Goal: Manage account settings

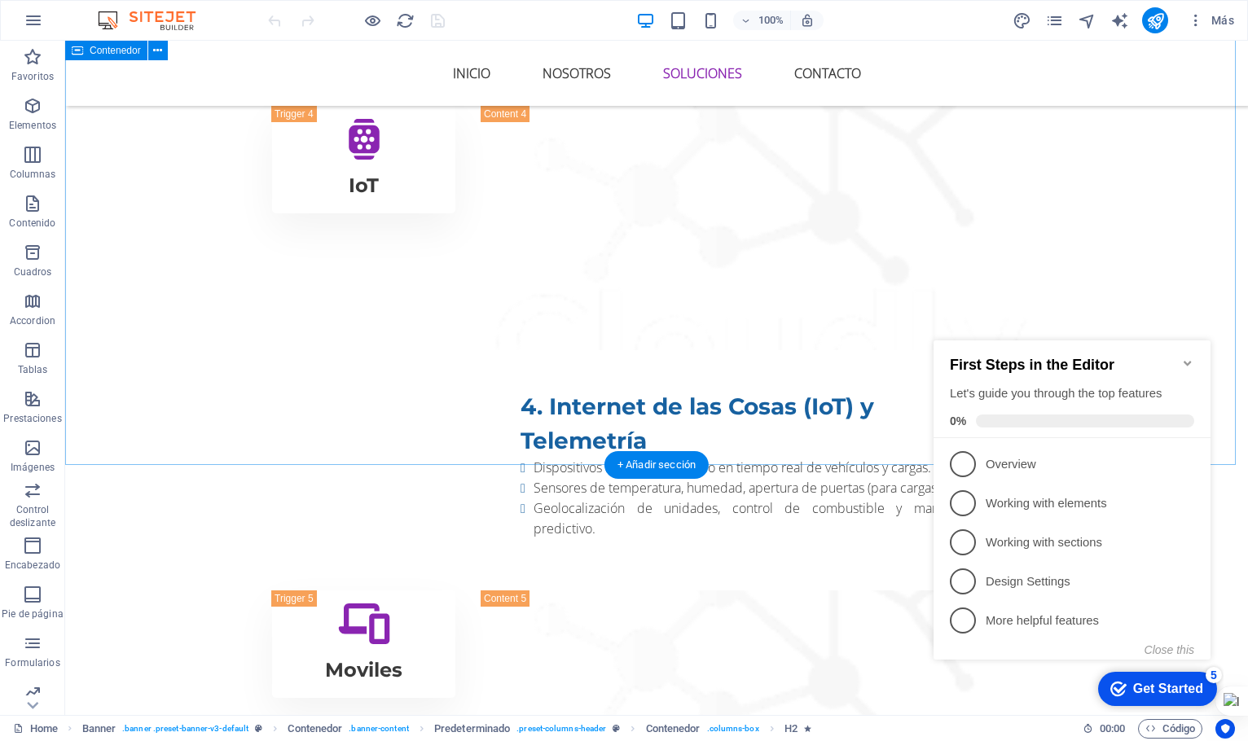
scroll to position [3644, 0]
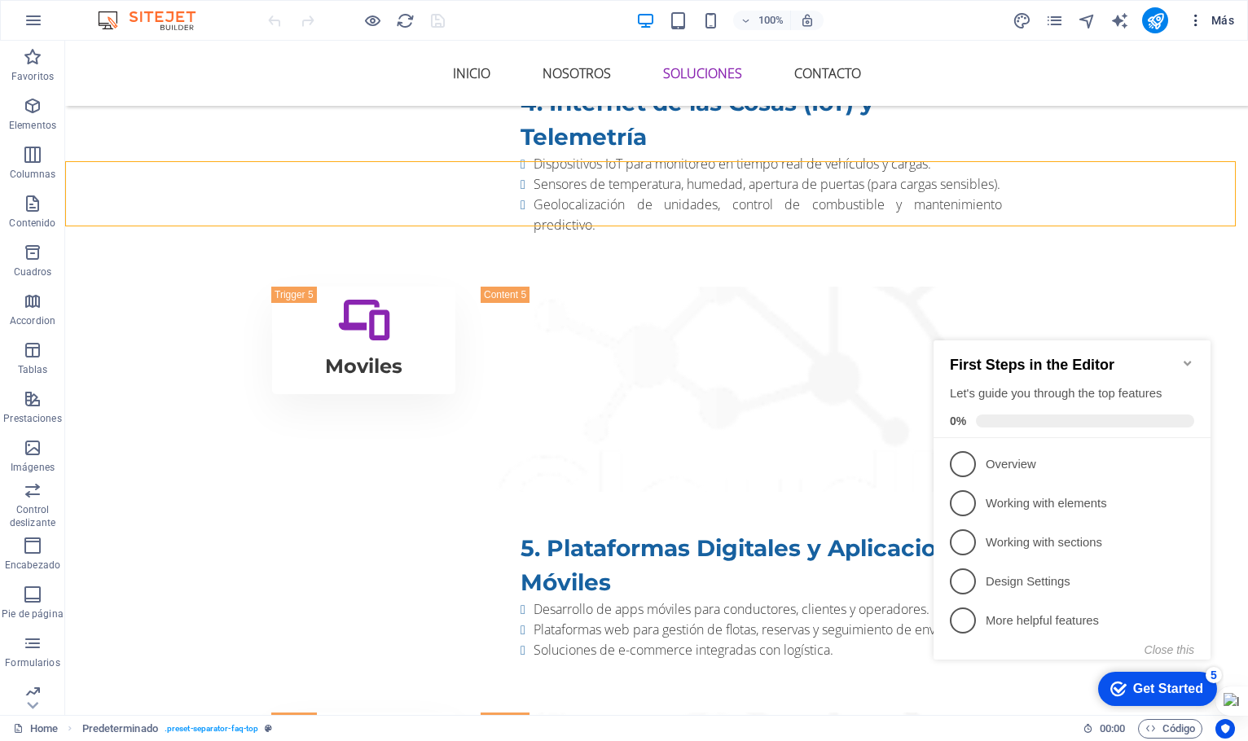
click at [1200, 20] on icon "button" at bounding box center [1196, 20] width 16 height 16
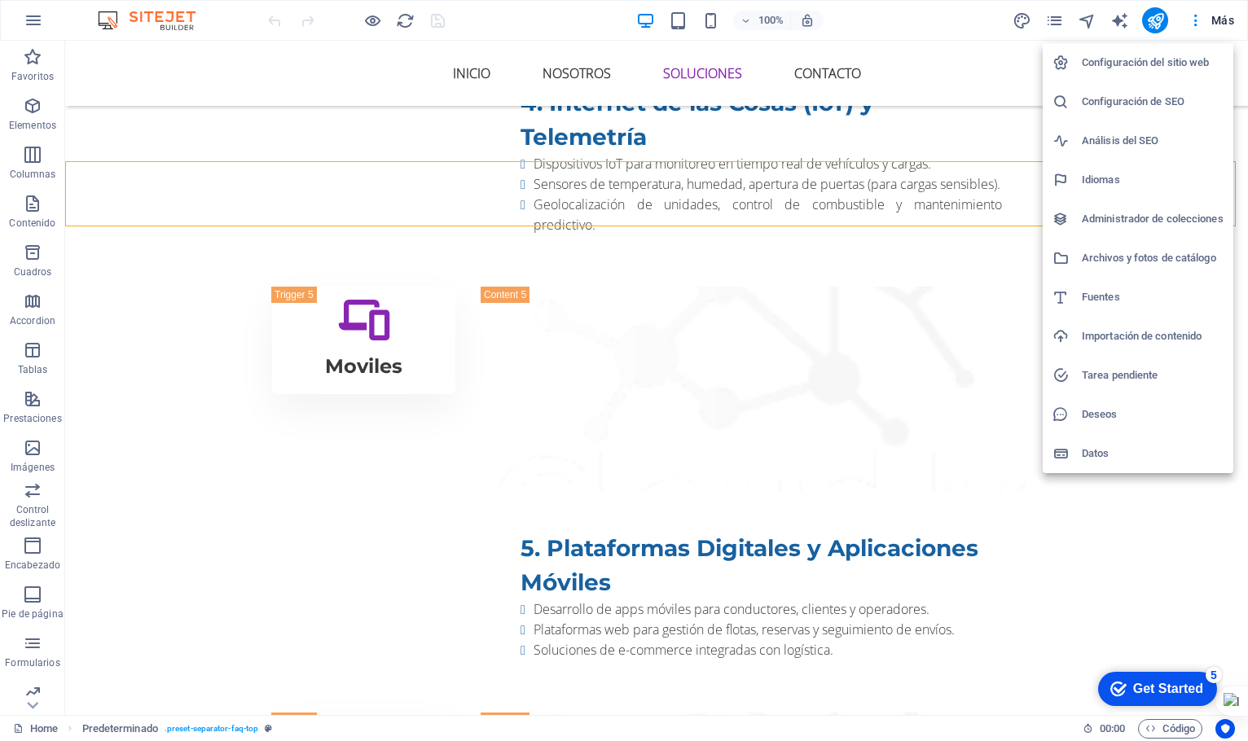
click at [1162, 103] on h6 "Configuración de SEO" at bounding box center [1153, 102] width 142 height 20
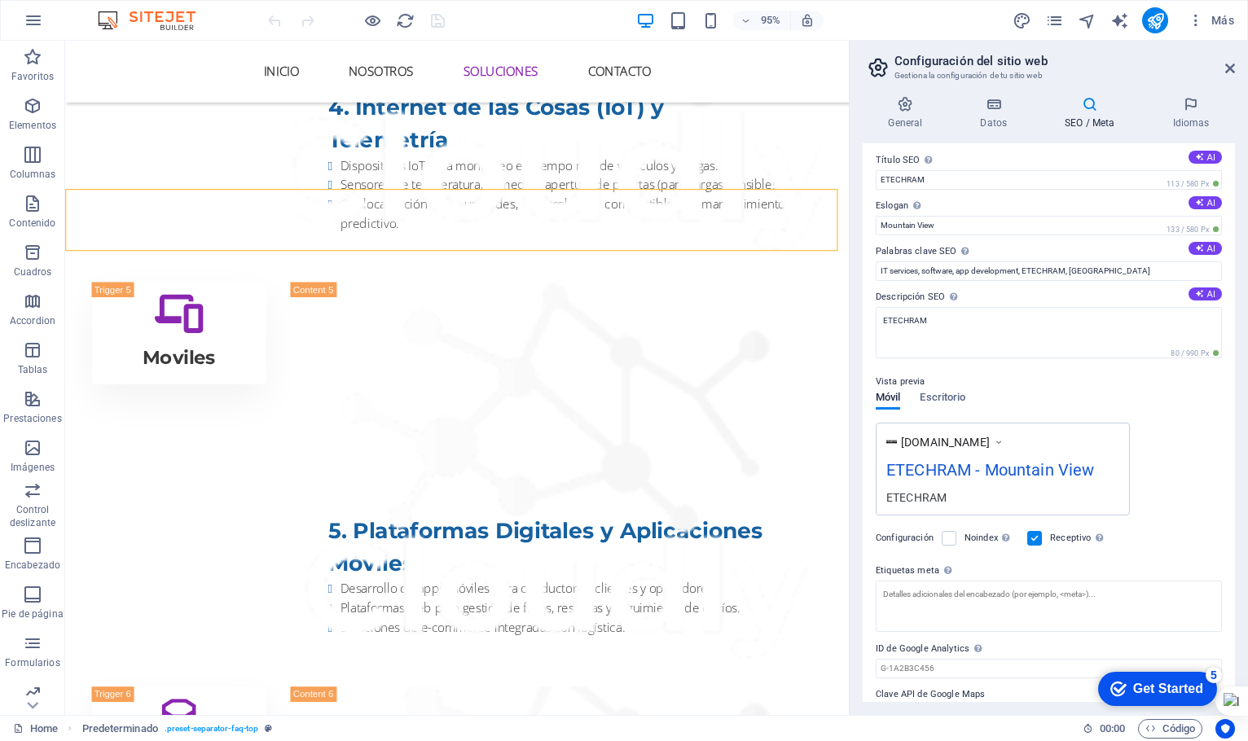
scroll to position [0, 0]
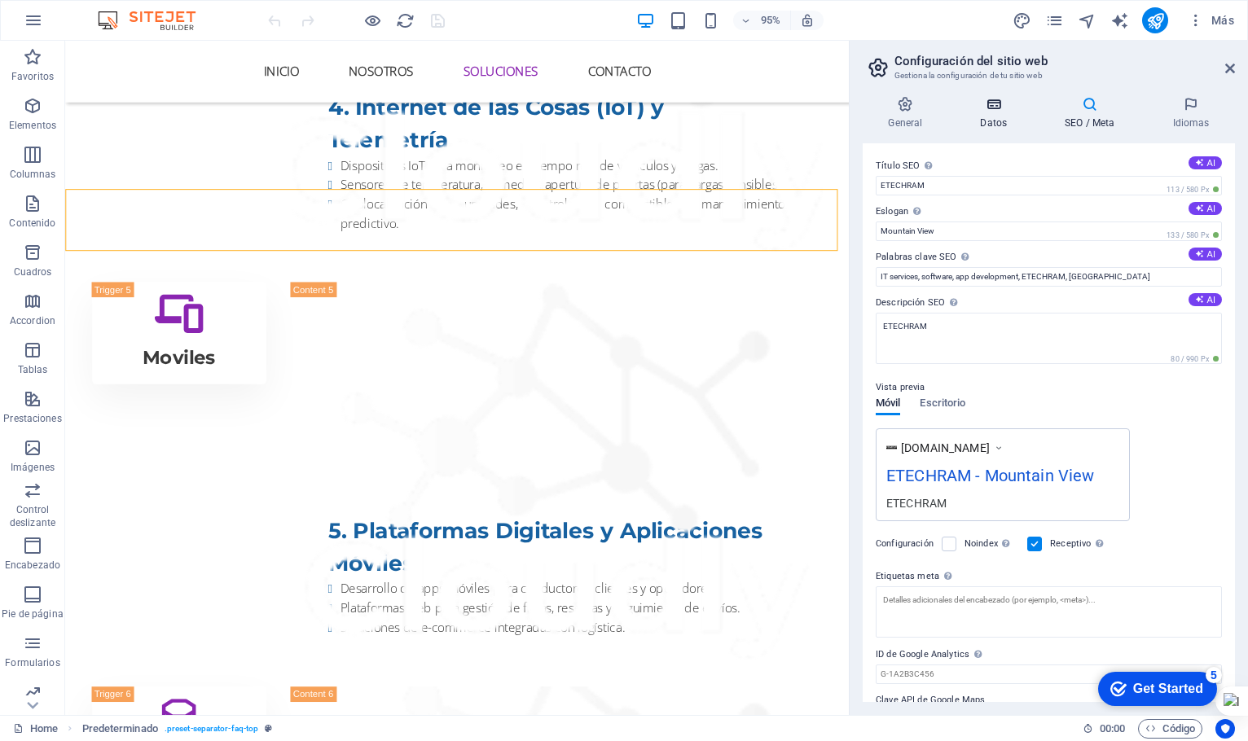
click at [1003, 99] on icon at bounding box center [994, 104] width 78 height 16
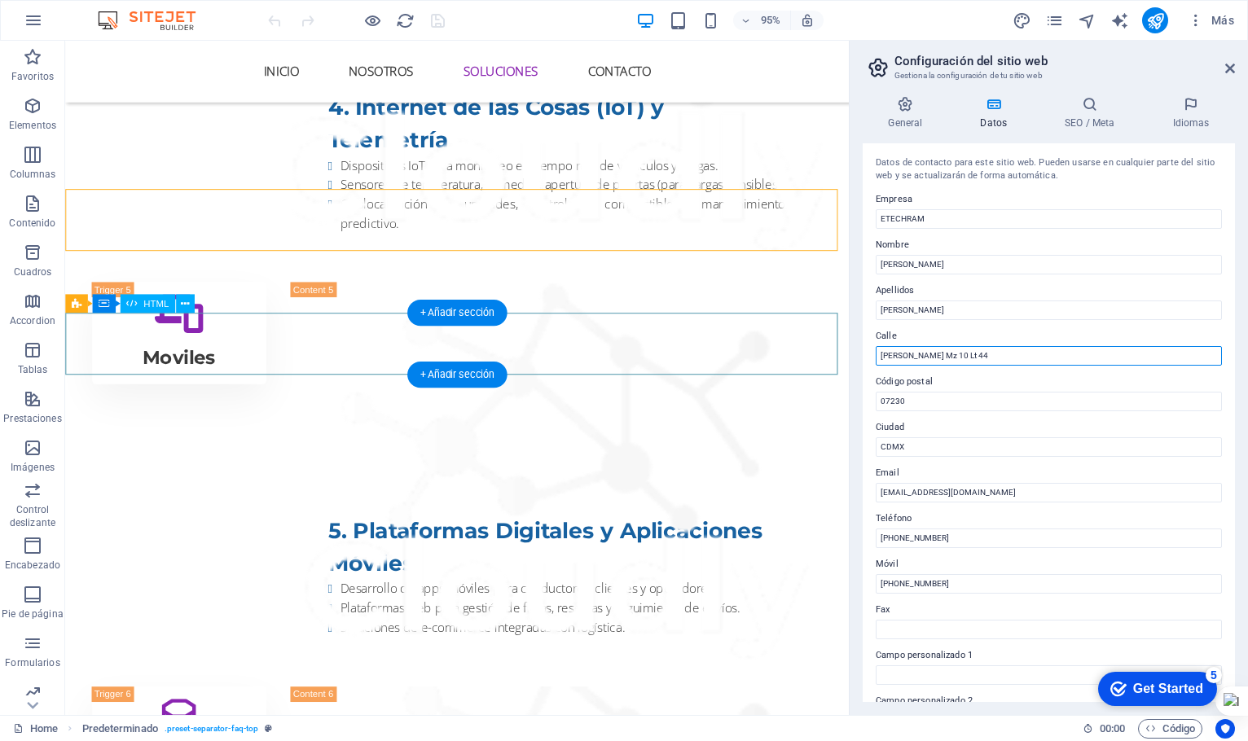
drag, startPoint x: 1055, startPoint y: 400, endPoint x: 844, endPoint y: 372, distance: 212.8
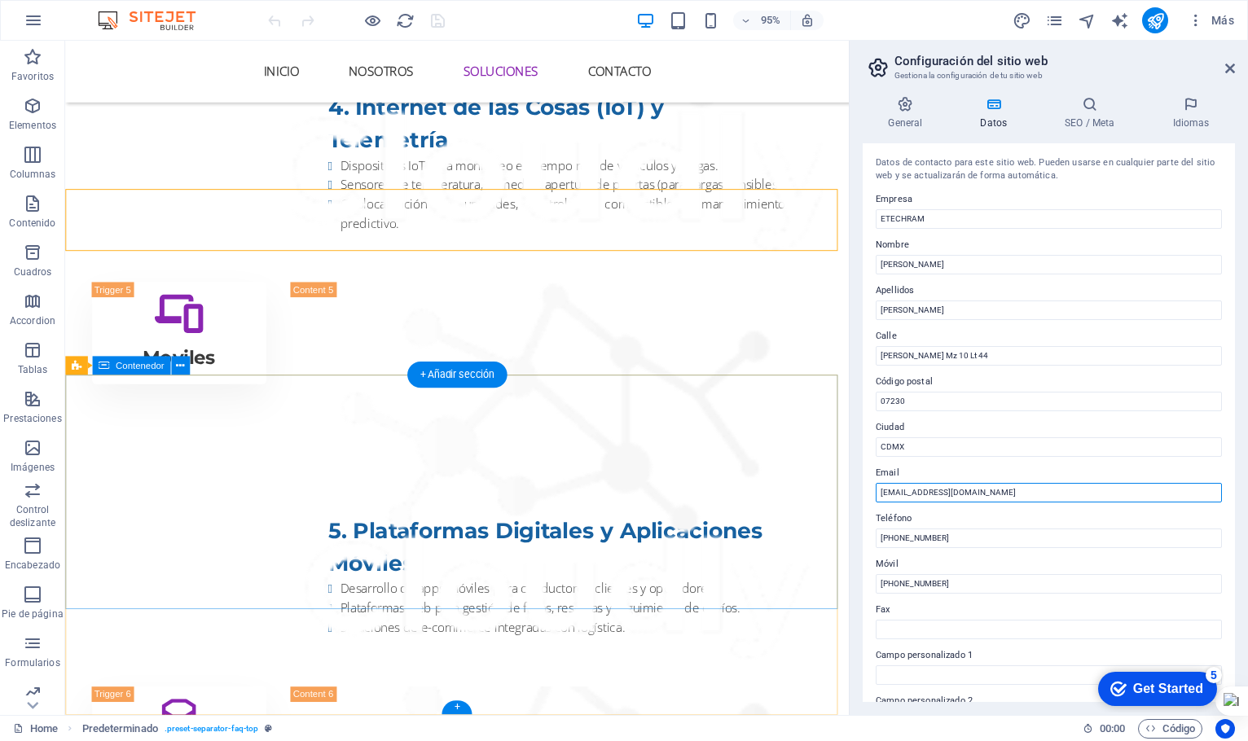
drag, startPoint x: 967, startPoint y: 533, endPoint x: 869, endPoint y: 510, distance: 100.4
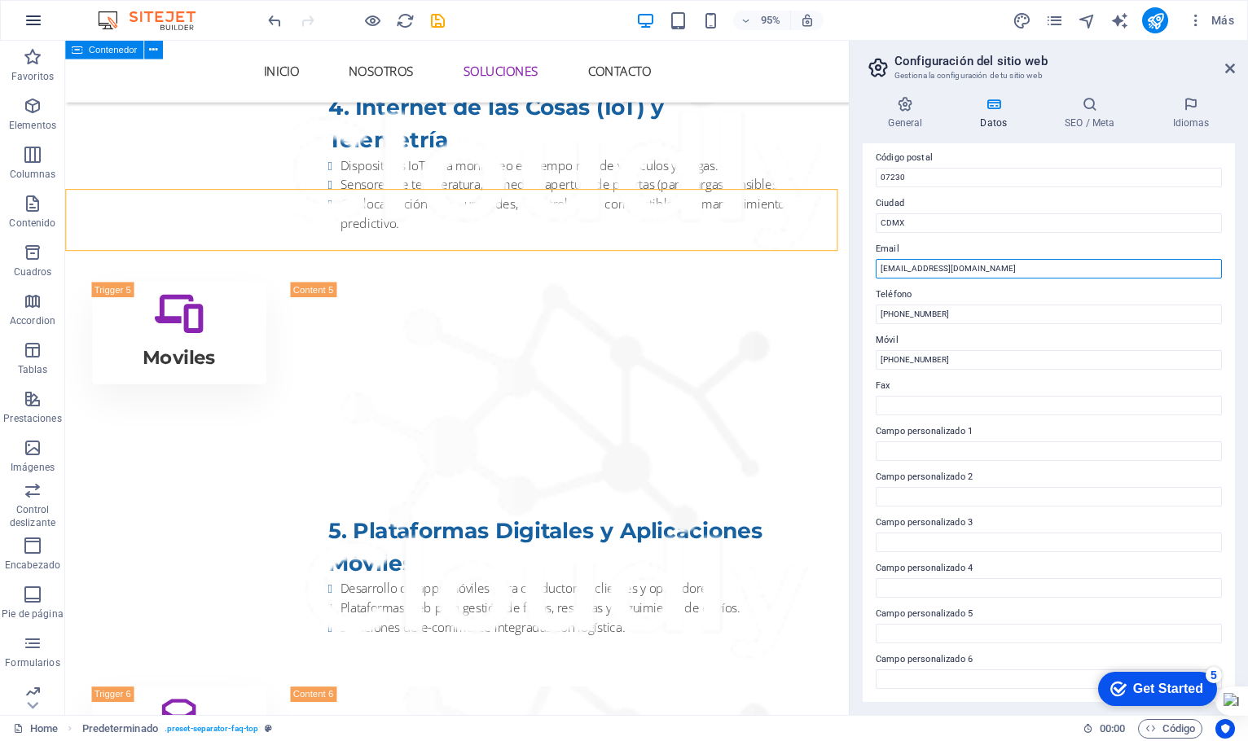
type input "[EMAIL_ADDRESS][DOMAIN_NAME]"
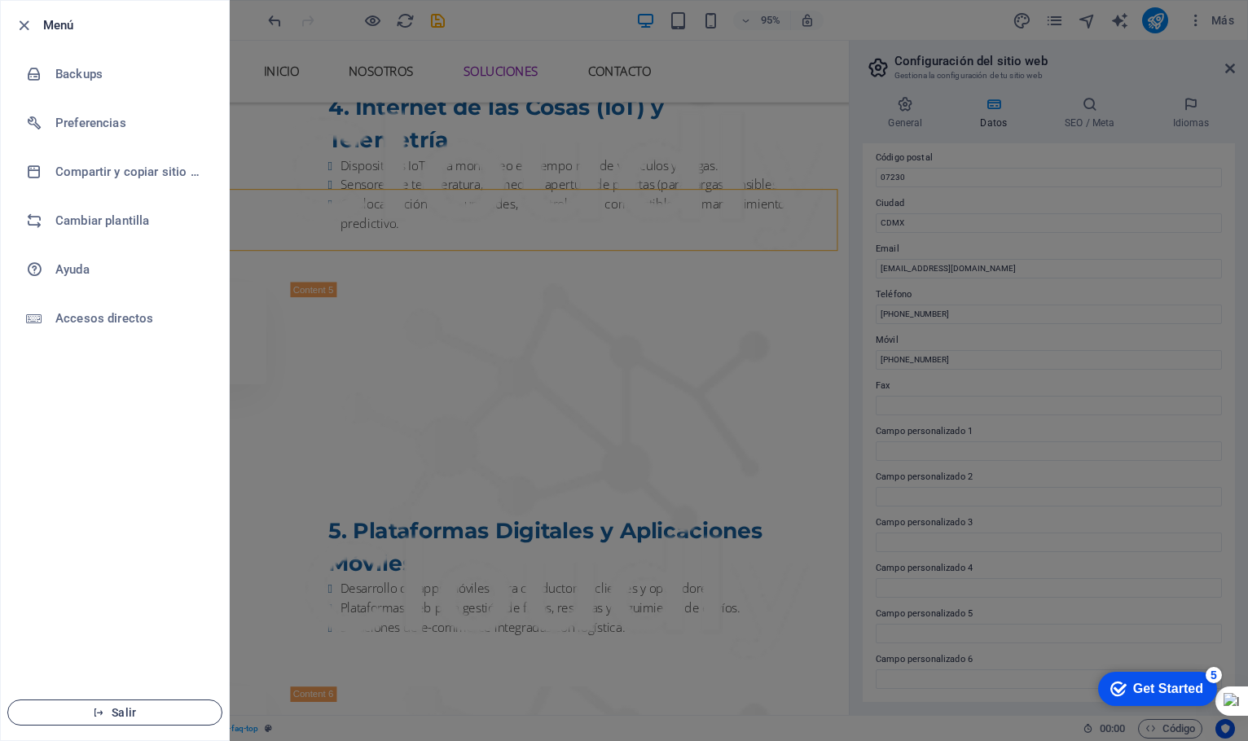
click at [112, 705] on button "Salir" at bounding box center [114, 713] width 215 height 26
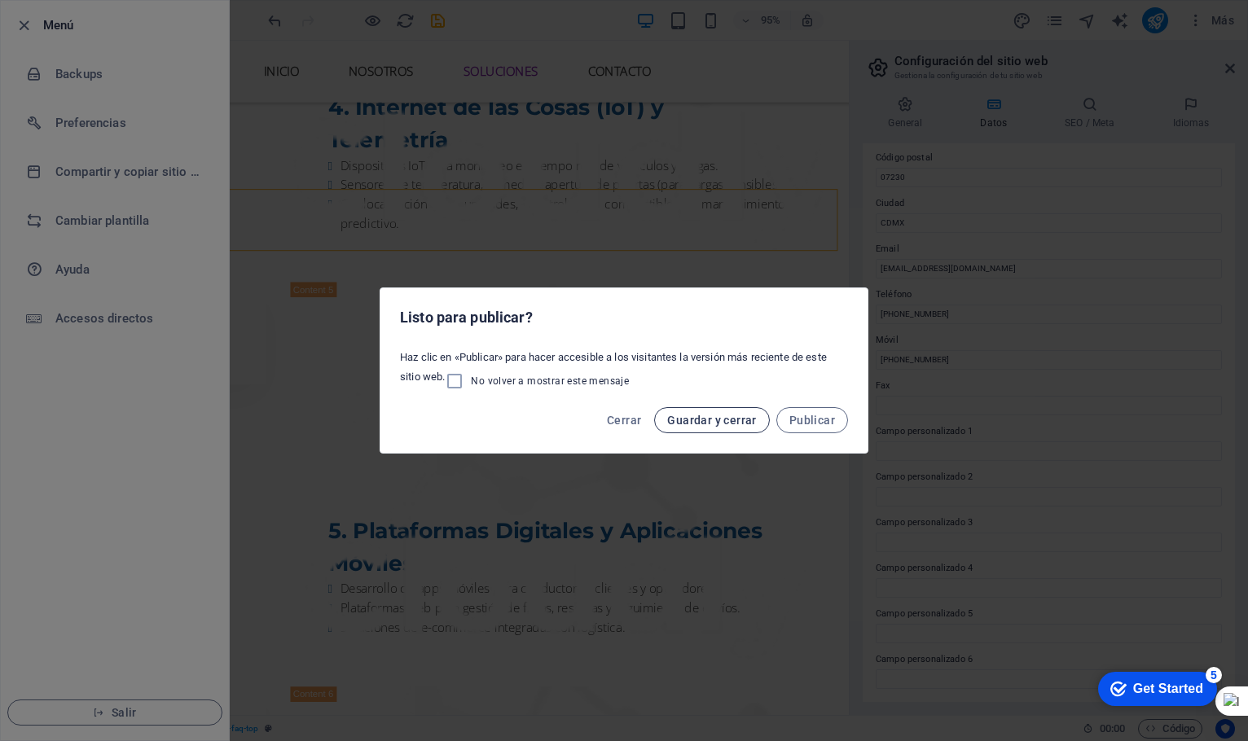
click at [710, 423] on span "Guardar y cerrar" at bounding box center [711, 420] width 89 height 13
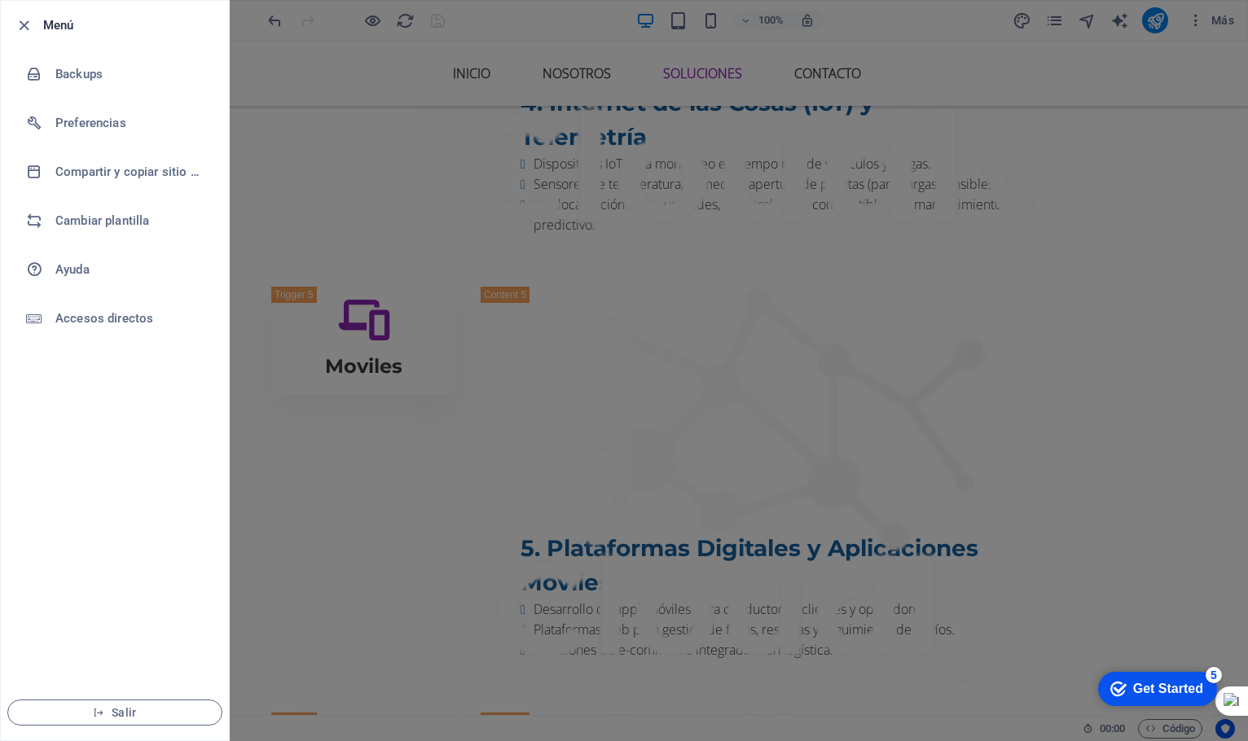
click at [1224, 11] on div at bounding box center [624, 370] width 1248 height 741
